Goal: Task Accomplishment & Management: Manage account settings

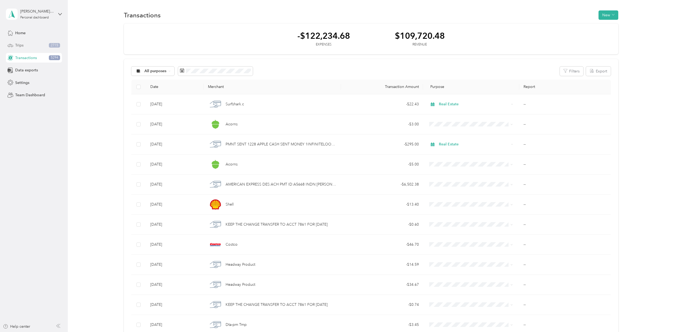
click at [29, 46] on div "Trips 2715" at bounding box center [34, 46] width 56 height 10
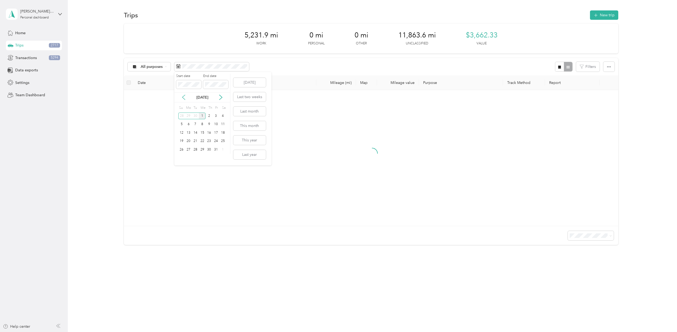
click at [182, 98] on icon at bounding box center [183, 97] width 5 height 5
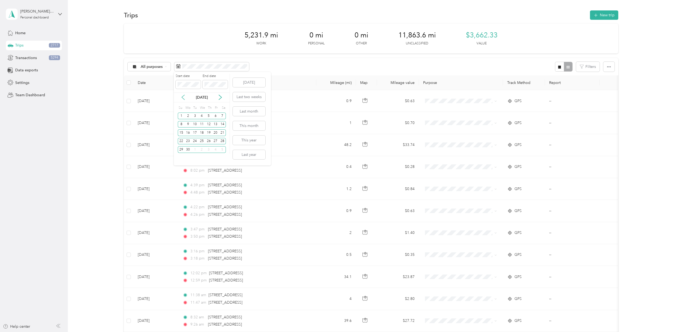
click at [182, 98] on icon at bounding box center [183, 97] width 5 height 5
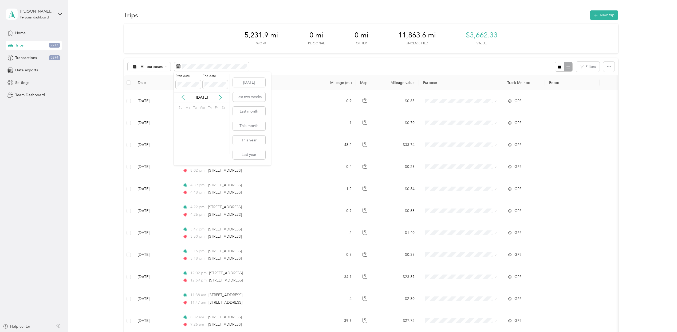
click at [182, 98] on icon at bounding box center [183, 97] width 5 height 5
click at [219, 96] on icon at bounding box center [220, 97] width 5 height 5
click at [182, 97] on icon at bounding box center [183, 97] width 5 height 5
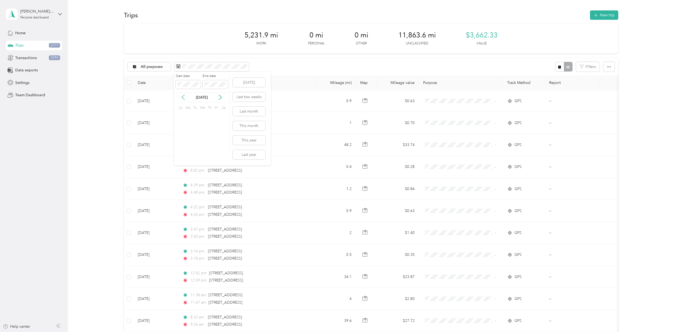
click at [182, 97] on icon at bounding box center [183, 97] width 5 height 5
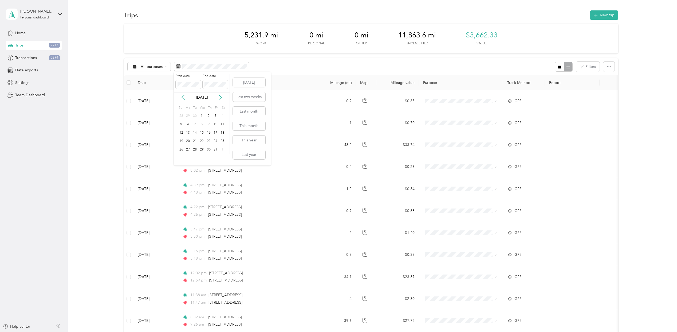
click at [182, 97] on icon at bounding box center [183, 97] width 5 height 5
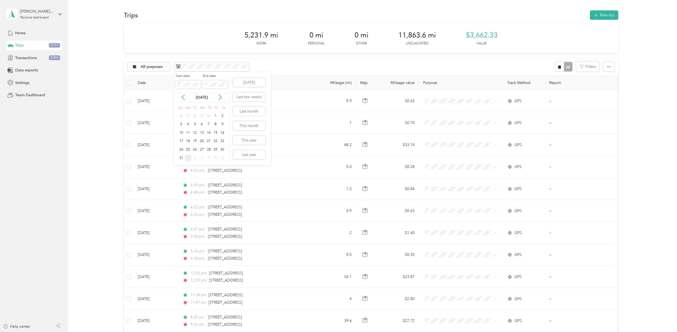
click at [188, 155] on div "1" at bounding box center [188, 158] width 7 height 7
click at [204, 87] on span at bounding box center [215, 84] width 25 height 9
click at [200, 93] on div "[DATE]" at bounding box center [202, 97] width 56 height 10
click at [222, 97] on icon at bounding box center [220, 97] width 5 height 5
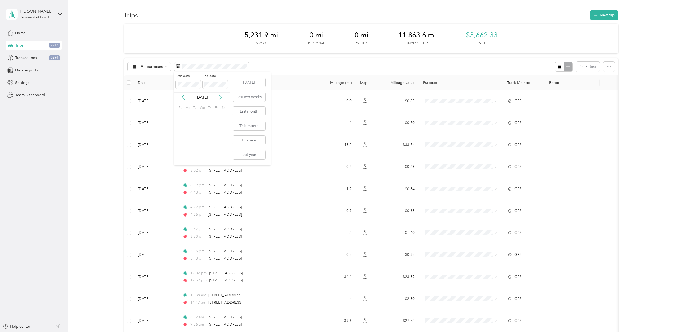
click at [222, 97] on icon at bounding box center [220, 97] width 5 height 5
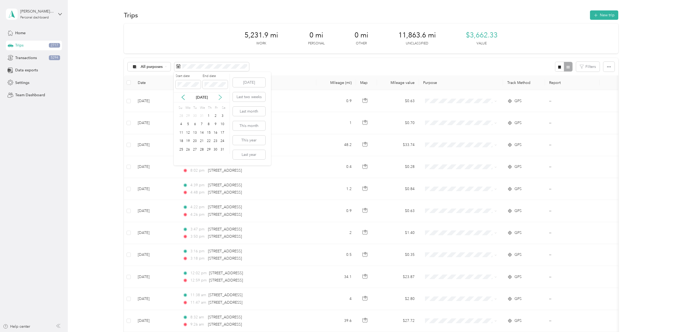
click at [222, 97] on icon at bounding box center [220, 97] width 5 height 5
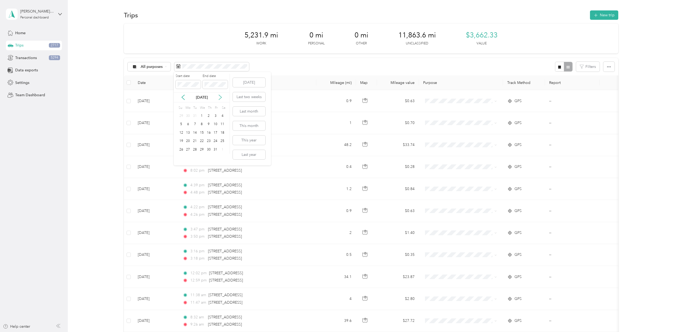
click at [222, 97] on icon at bounding box center [220, 97] width 5 height 5
click at [184, 97] on icon at bounding box center [183, 97] width 5 height 5
click at [196, 149] on div "31" at bounding box center [195, 149] width 7 height 7
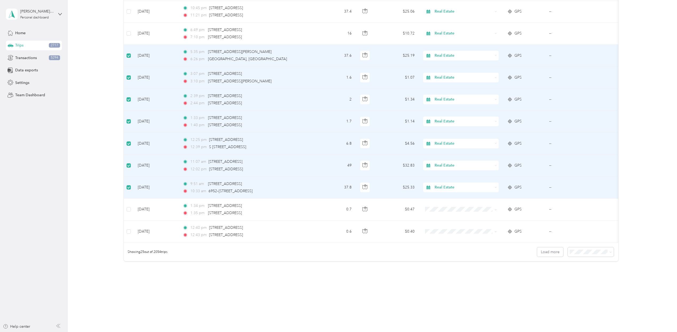
scroll to position [407, 0]
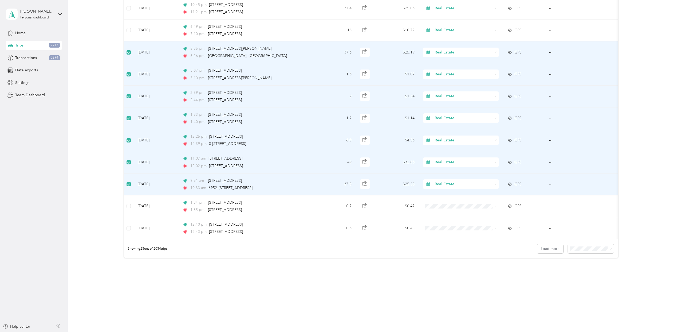
click at [574, 279] on li "100 per load" at bounding box center [589, 276] width 46 height 9
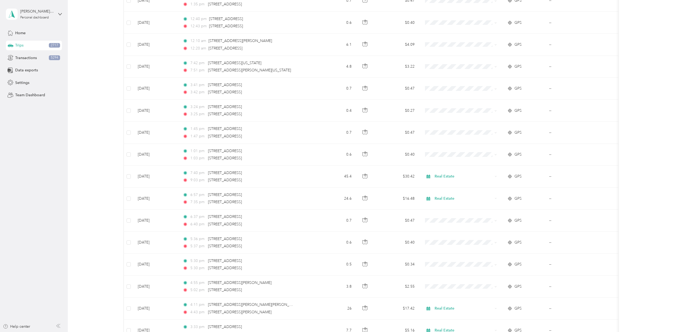
scroll to position [605, 0]
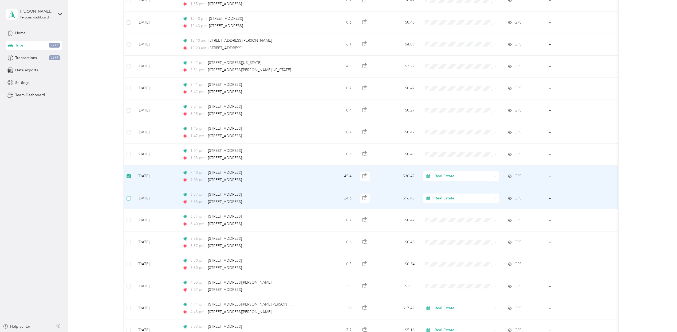
click at [127, 201] on label at bounding box center [129, 198] width 4 height 6
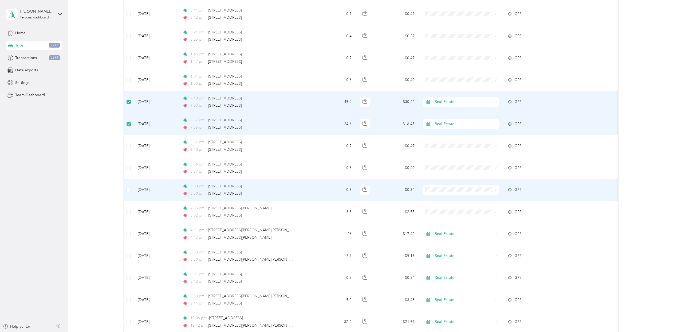
scroll to position [748, 0]
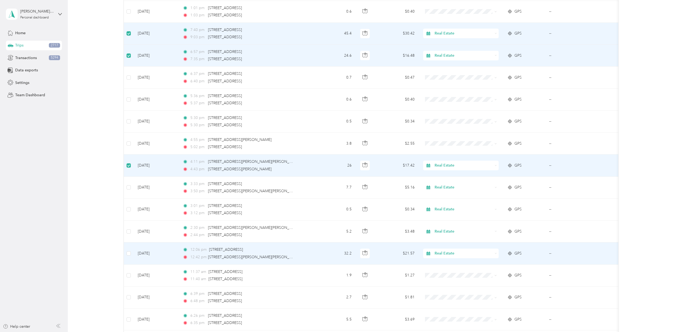
click at [131, 256] on td at bounding box center [129, 253] width 10 height 22
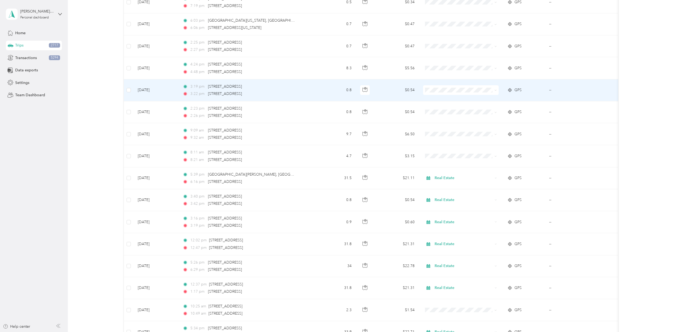
scroll to position [1638, 0]
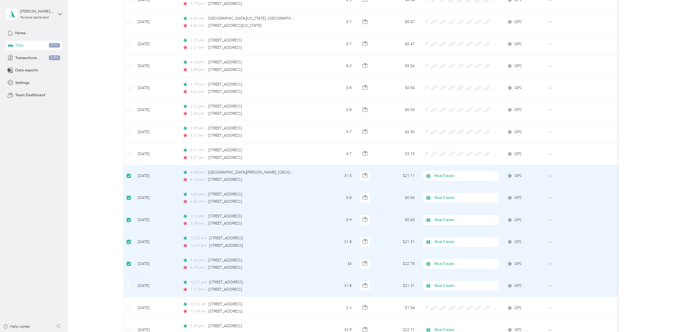
click at [131, 293] on td at bounding box center [129, 286] width 10 height 22
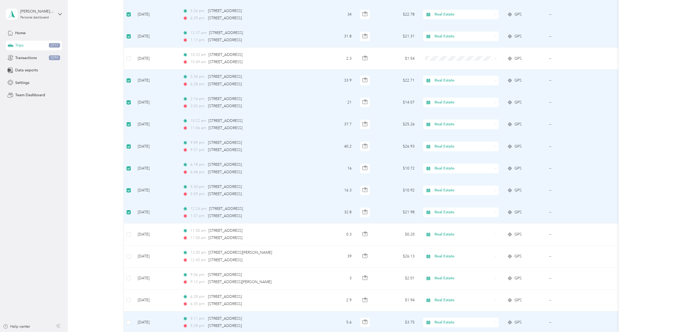
scroll to position [1994, 0]
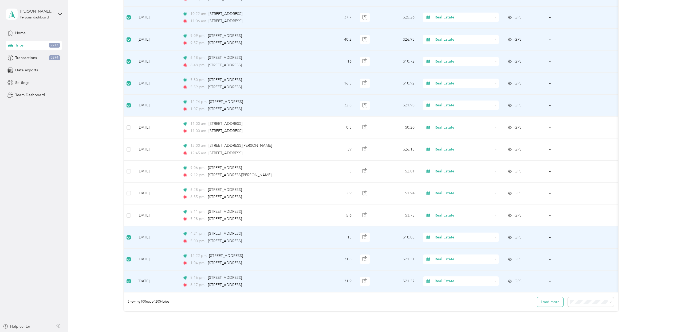
click at [551, 306] on button "Load more" at bounding box center [550, 301] width 26 height 9
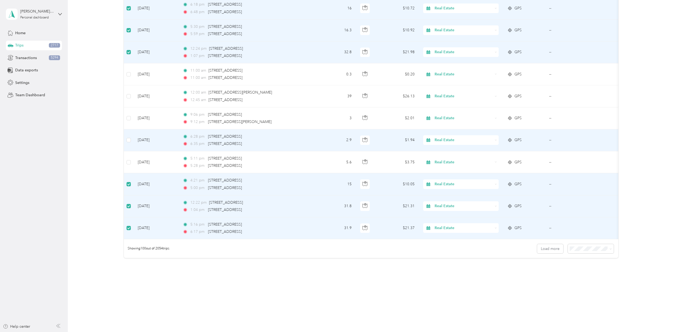
scroll to position [2061, 0]
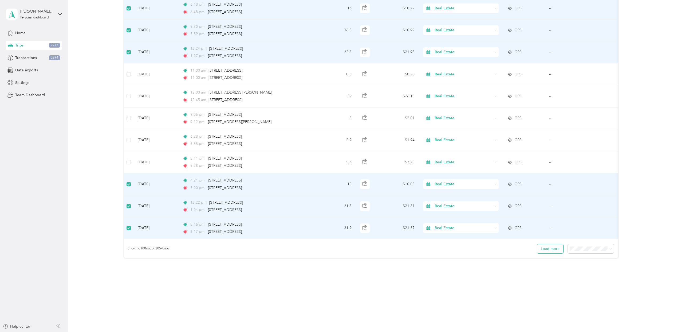
click at [547, 249] on button "Load more" at bounding box center [550, 248] width 26 height 9
click at [545, 249] on button "Load more" at bounding box center [550, 248] width 26 height 9
click at [545, 252] on button "Load more" at bounding box center [550, 248] width 26 height 9
click at [548, 251] on button "Load more" at bounding box center [550, 248] width 26 height 9
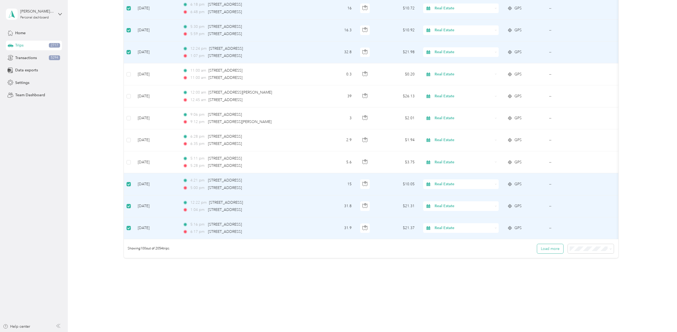
click at [548, 251] on button "Load more" at bounding box center [550, 248] width 26 height 9
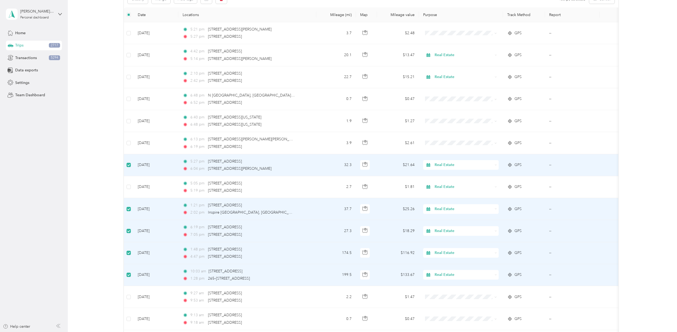
scroll to position [0, 0]
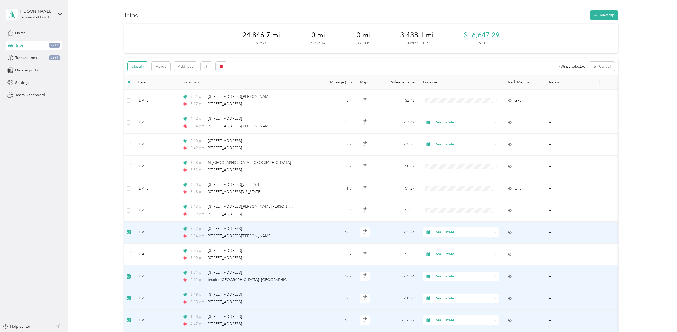
click at [140, 68] on button "Classify" at bounding box center [138, 66] width 20 height 9
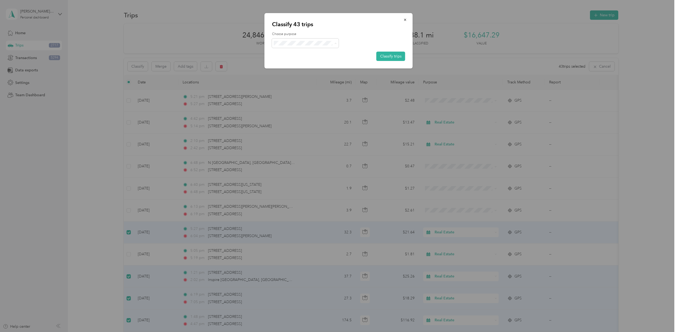
click at [311, 51] on span "Work" at bounding box center [310, 53] width 50 height 6
click at [395, 58] on button "Classify trips" at bounding box center [391, 56] width 29 height 9
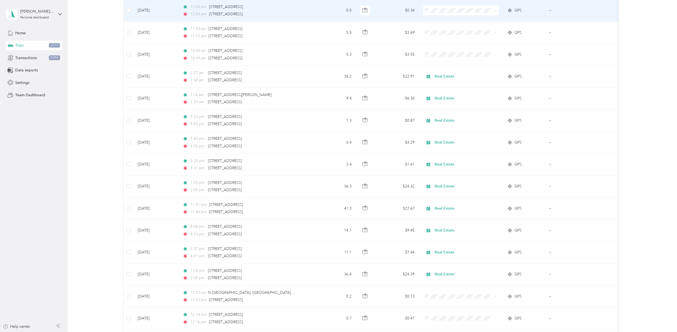
scroll to position [1104, 0]
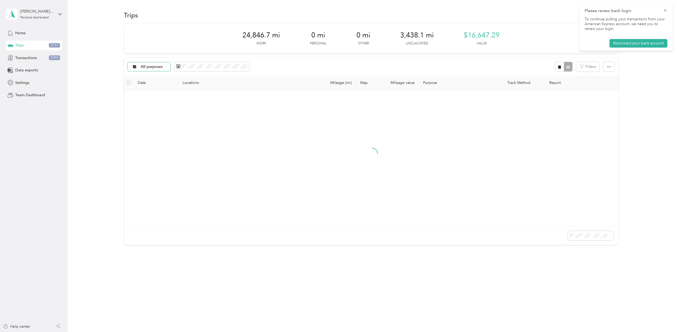
click at [163, 64] on div "All purposes" at bounding box center [149, 66] width 43 height 9
click at [156, 83] on span "Unclassified" at bounding box center [154, 86] width 26 height 6
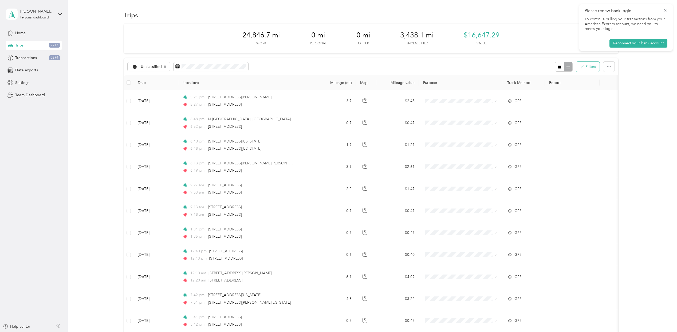
click at [591, 68] on button "Filters" at bounding box center [588, 67] width 24 height 10
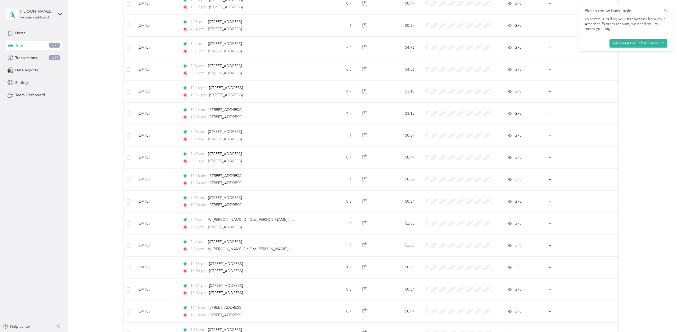
scroll to position [2057, 0]
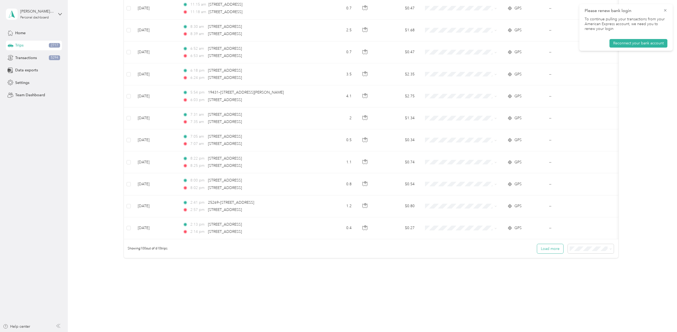
click at [554, 251] on button "Load more" at bounding box center [550, 248] width 26 height 9
click at [545, 249] on button "Load more" at bounding box center [550, 248] width 26 height 9
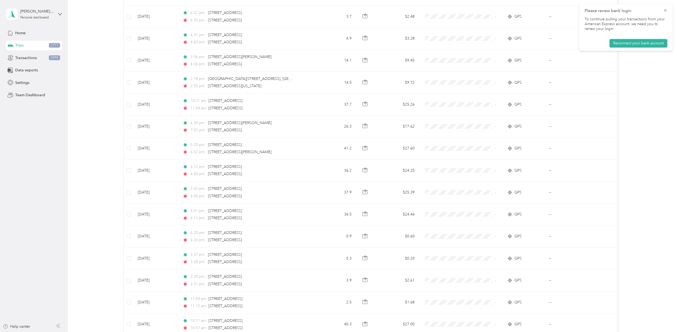
scroll to position [2991, 0]
